Goal: Transaction & Acquisition: Purchase product/service

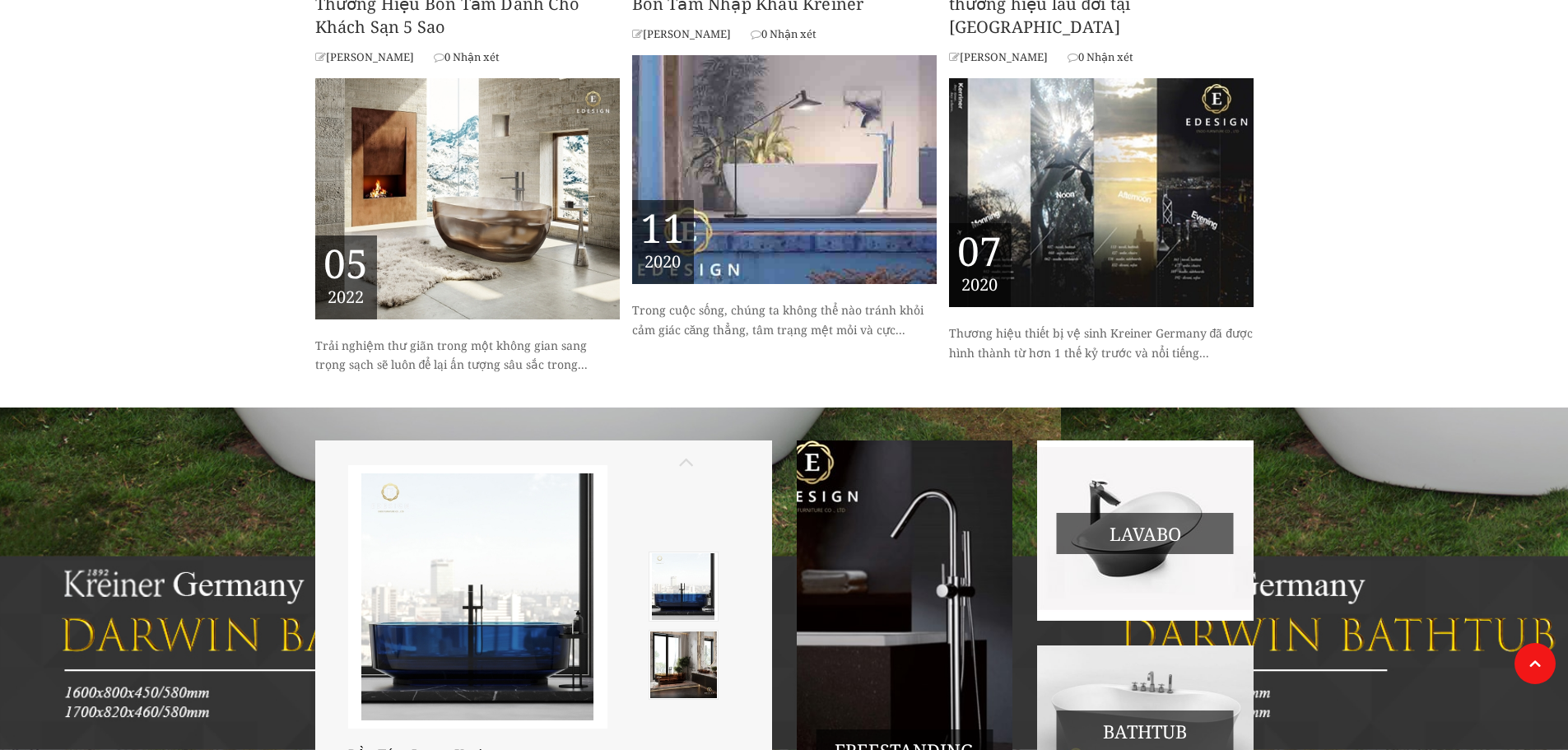
scroll to position [1728, 0]
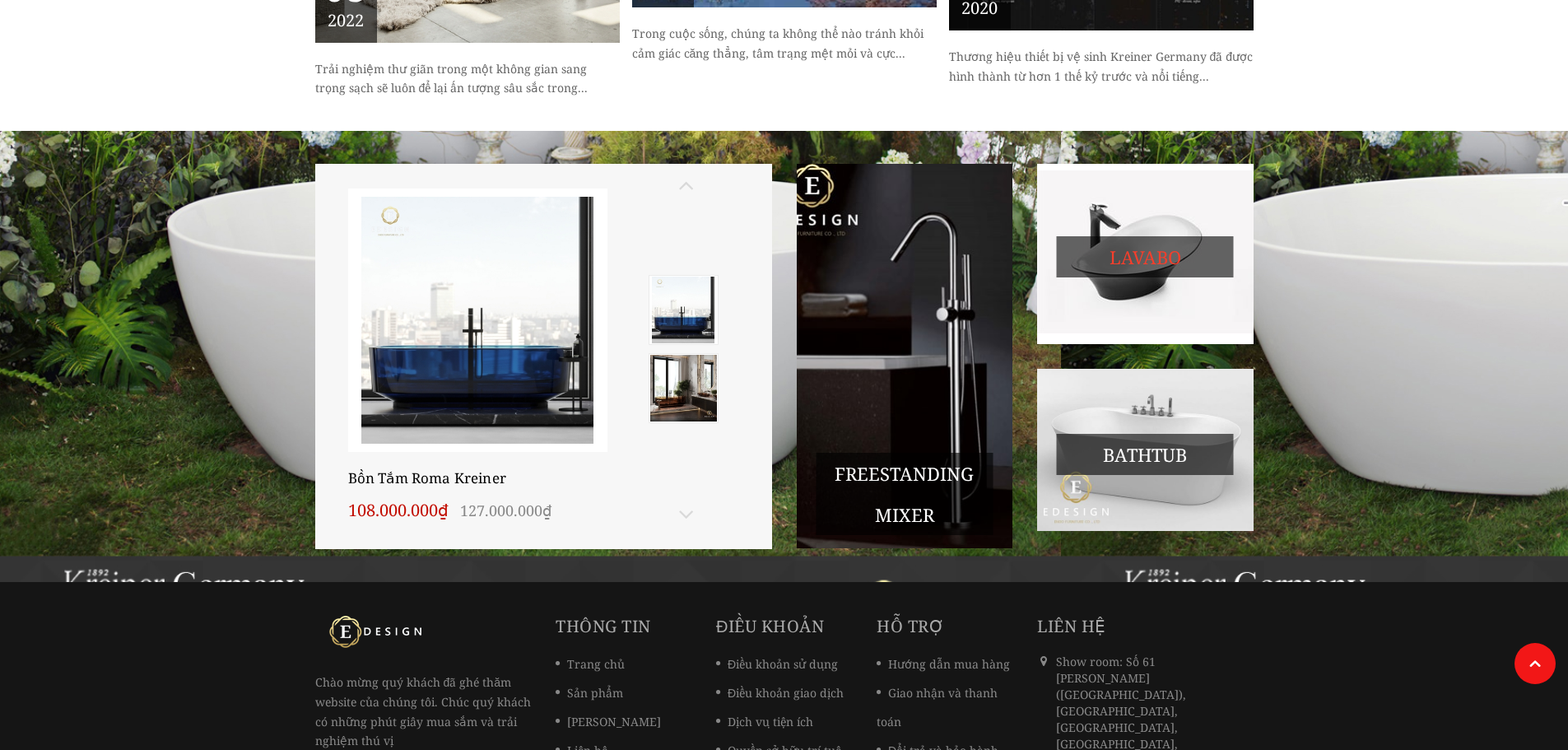
click at [1162, 237] on span "Lavabo" at bounding box center [1145, 257] width 177 height 41
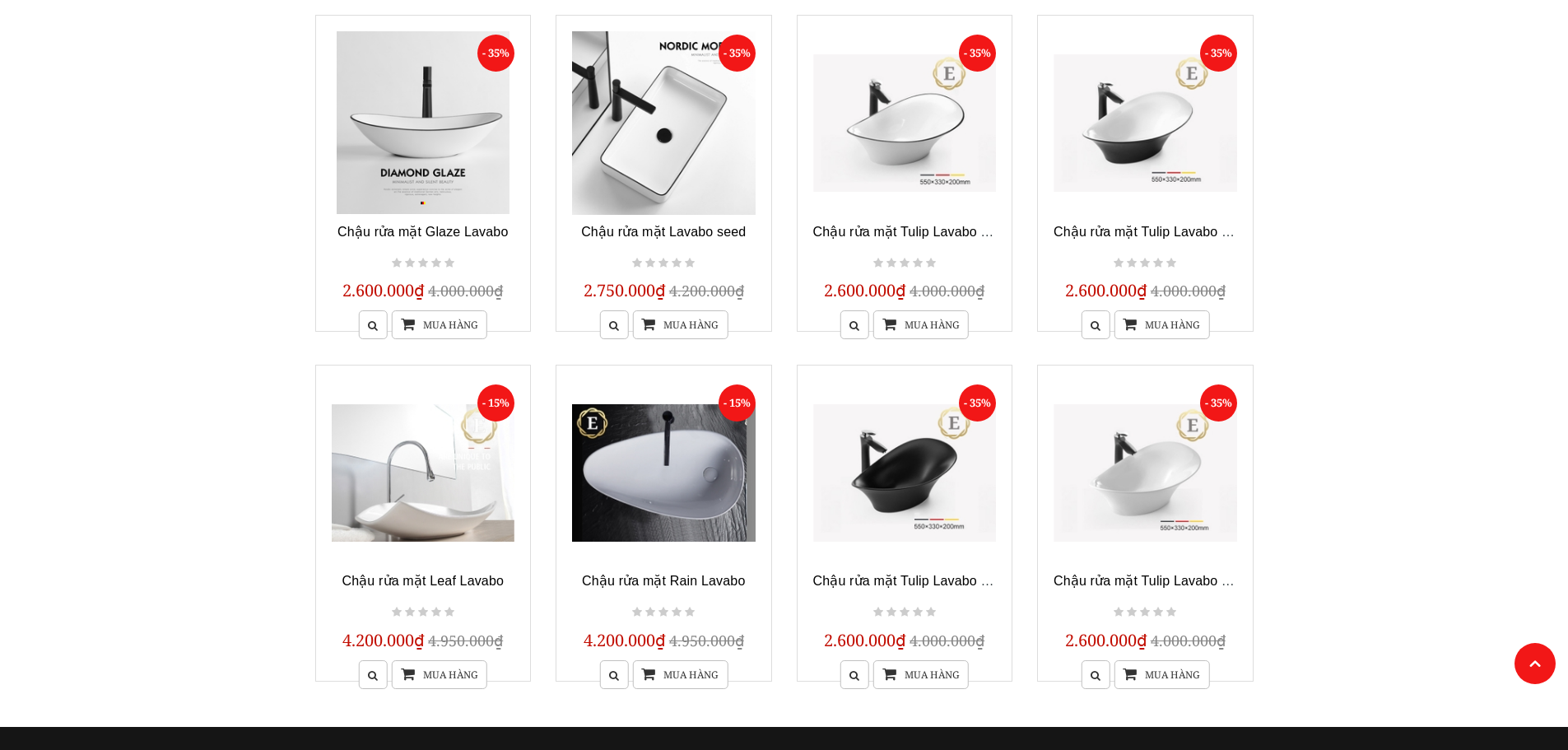
scroll to position [329, 0]
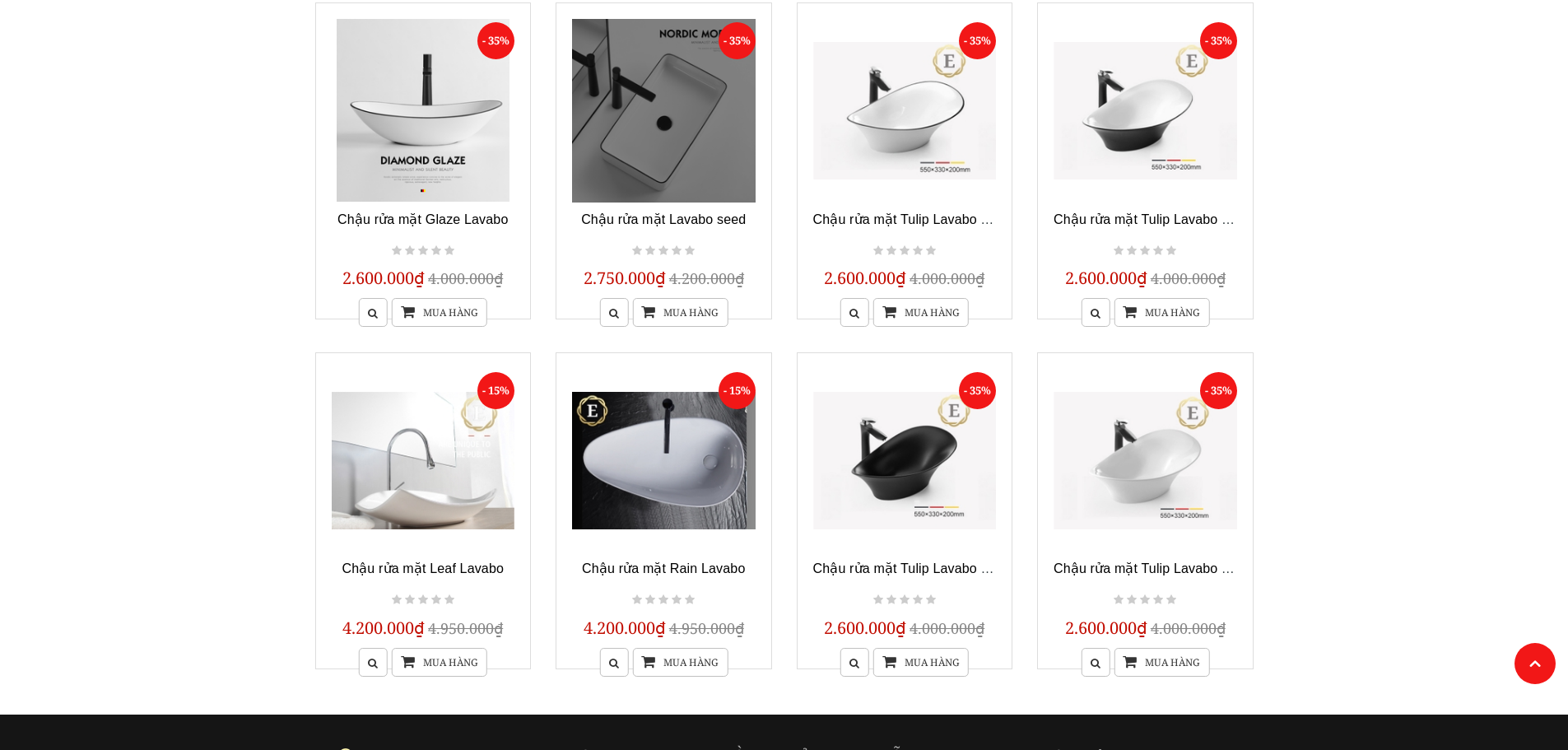
click at [717, 167] on link at bounding box center [663, 111] width 184 height 184
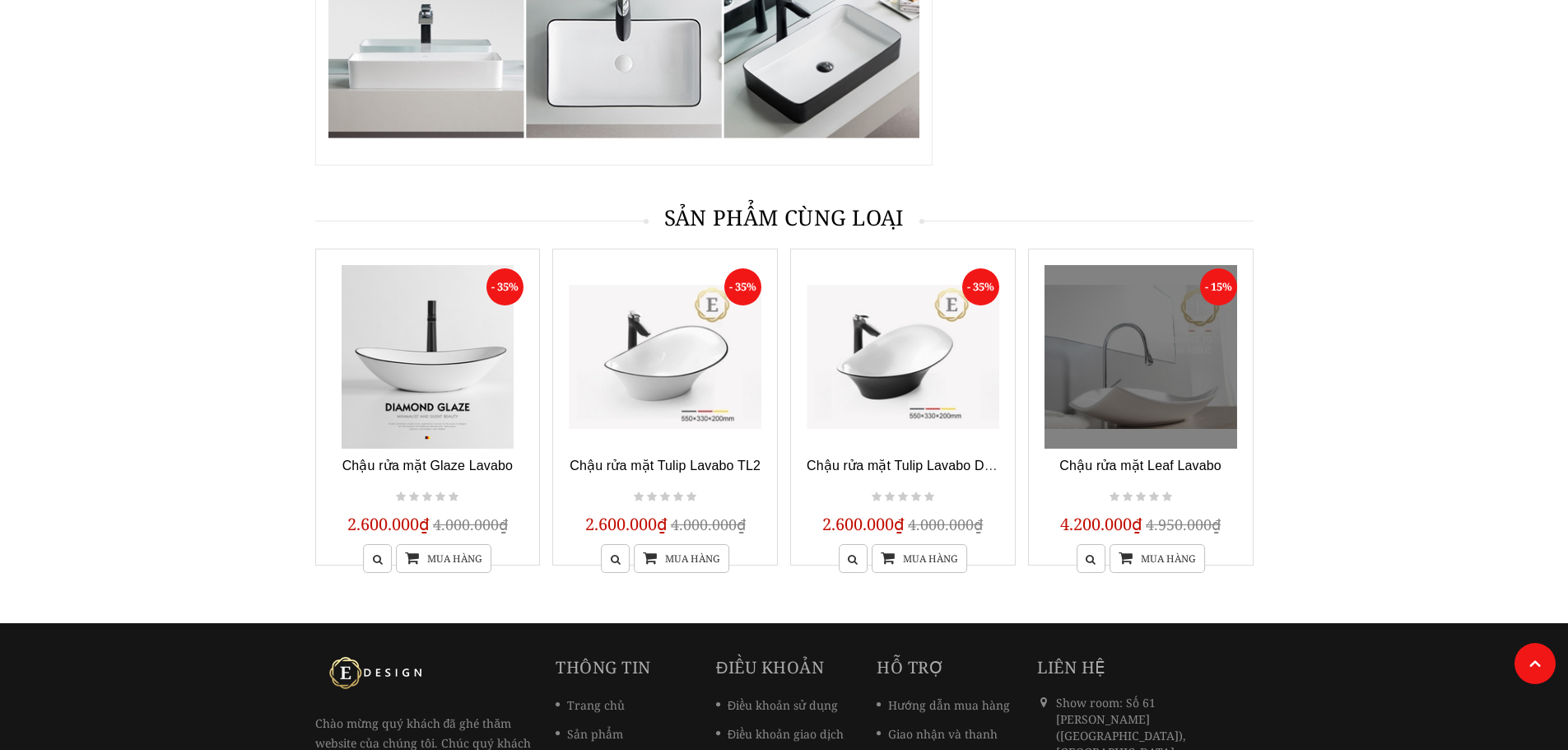
scroll to position [2387, 0]
